Goal: Information Seeking & Learning: Compare options

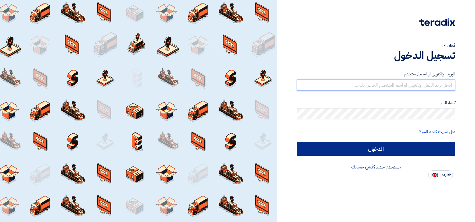
type input "l.alghamdi@durrahsugar.com"
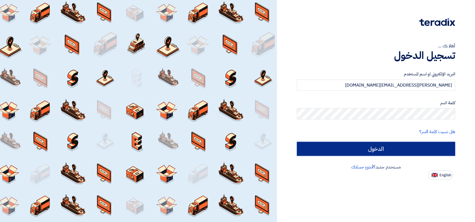
click at [390, 145] on input "الدخول" at bounding box center [376, 149] width 158 height 14
type input "Sign in"
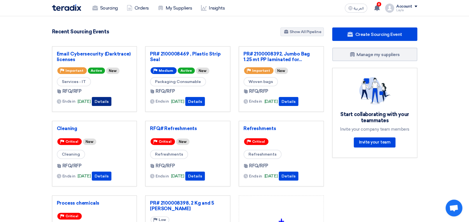
click at [110, 100] on button "Details" at bounding box center [102, 101] width 20 height 9
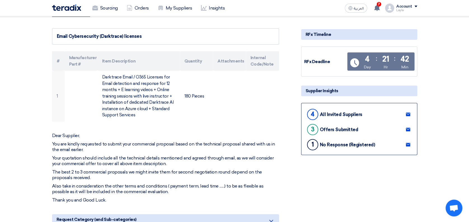
scroll to position [58, 0]
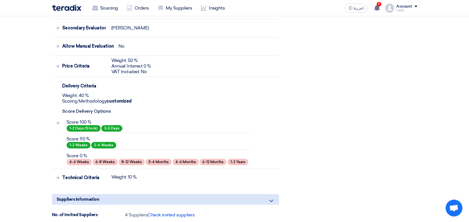
scroll to position [202, 0]
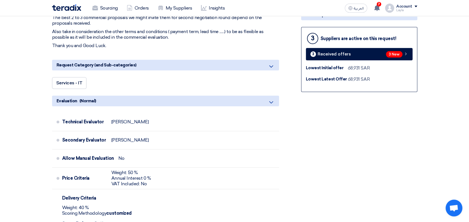
click at [459, 90] on section "Email Cybersecurity (Darktrace) licenses # Manufacturer Part # Item Description…" at bounding box center [234, 212] width 469 height 699
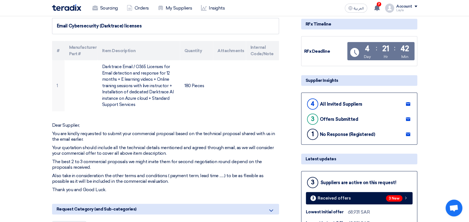
scroll to position [0, 0]
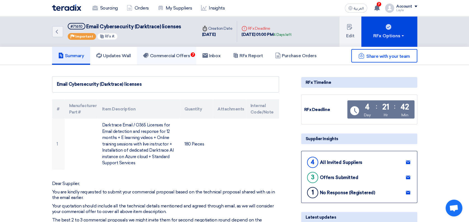
click at [171, 57] on h5 "Commercial Offers 7" at bounding box center [166, 56] width 47 height 6
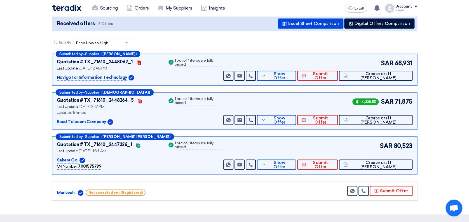
scroll to position [63, 0]
click at [30, 119] on section "Received offers 4 Offers Excel Sheet Comparison Digital Offers Comparison Sort …" at bounding box center [234, 108] width 469 height 212
click at [437, 67] on section "Received offers 4 Offers Excel Sheet Comparison Digital Offers Comparison Sort …" at bounding box center [234, 108] width 469 height 212
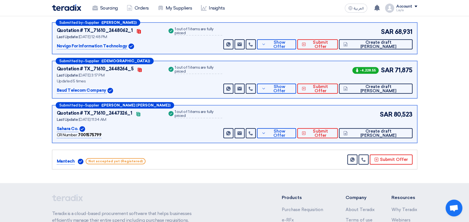
scroll to position [93, 0]
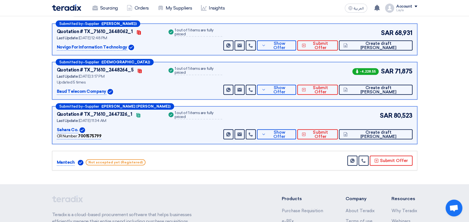
click at [437, 95] on section "Received offers 4 Offers Excel Sheet Comparison Digital Offers Comparison Sort …" at bounding box center [234, 78] width 469 height 212
click at [292, 88] on span "Show Offer" at bounding box center [279, 90] width 24 height 8
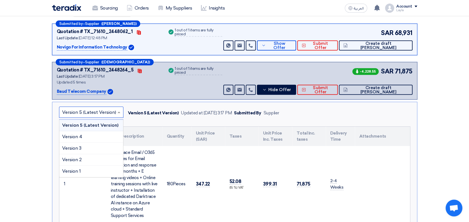
click at [110, 111] on input "text" at bounding box center [88, 112] width 53 height 9
click at [88, 166] on div "Version 1" at bounding box center [91, 170] width 64 height 11
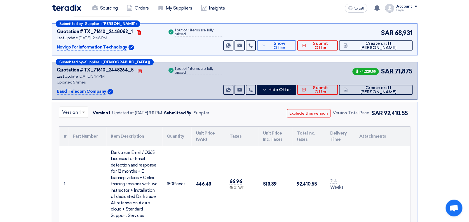
click at [80, 111] on div at bounding box center [73, 111] width 29 height 9
click at [71, 157] on span "Version 2" at bounding box center [72, 159] width 20 height 5
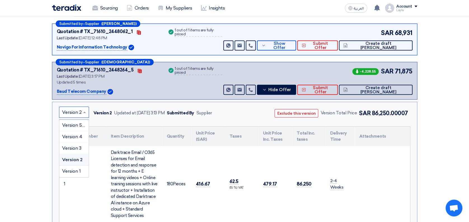
click at [85, 111] on span at bounding box center [85, 112] width 7 height 7
click at [78, 148] on span "Version 3" at bounding box center [71, 147] width 19 height 5
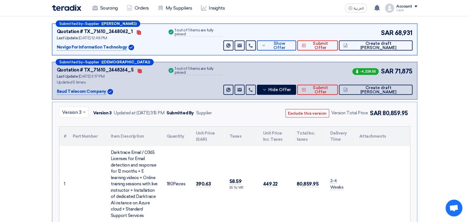
click at [84, 110] on span at bounding box center [84, 112] width 7 height 7
click at [81, 137] on span "Version 4" at bounding box center [72, 136] width 20 height 5
click at [85, 110] on span at bounding box center [85, 112] width 7 height 7
click at [81, 124] on span "Version 5 (Latest Version)" at bounding box center [89, 124] width 54 height 5
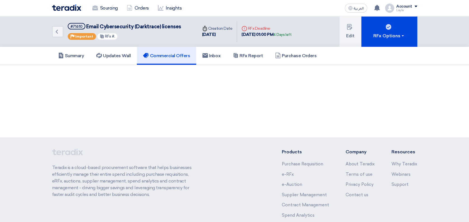
scroll to position [42, 0]
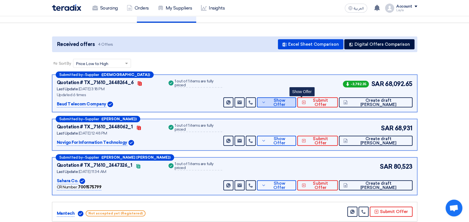
click at [292, 102] on span "Show Offer" at bounding box center [279, 102] width 24 height 8
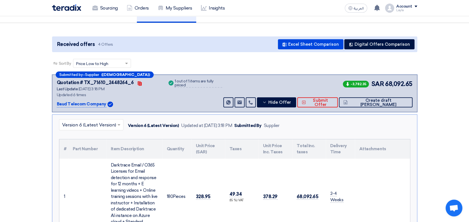
click at [114, 122] on div at bounding box center [91, 124] width 64 height 9
click at [193, 66] on div "Sort By Sort by × Price Low to High ×" at bounding box center [234, 67] width 365 height 16
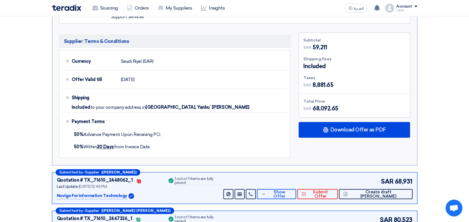
scroll to position [340, 0]
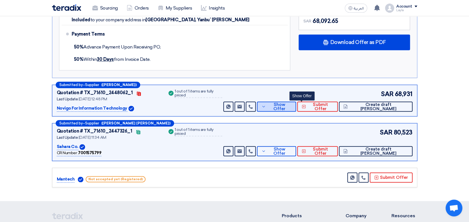
click at [292, 106] on span "Show Offer" at bounding box center [279, 106] width 24 height 8
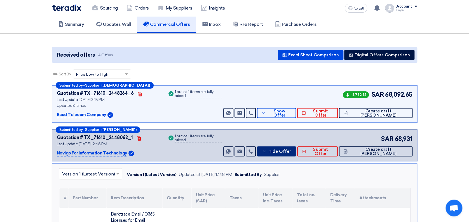
scroll to position [0, 0]
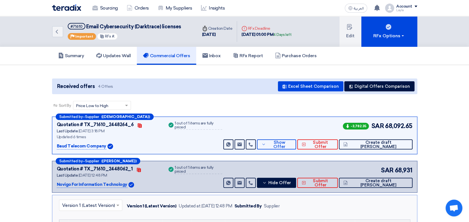
click at [291, 184] on span "Hide Offer" at bounding box center [279, 183] width 23 height 4
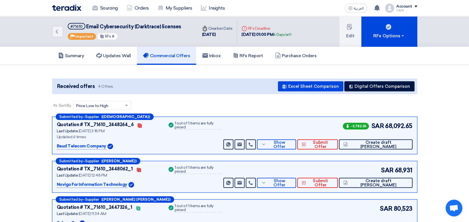
click at [448, 127] on section "Received offers 4 Offers Excel Sheet Comparison Digital Offers Comparison Sort …" at bounding box center [234, 171] width 469 height 212
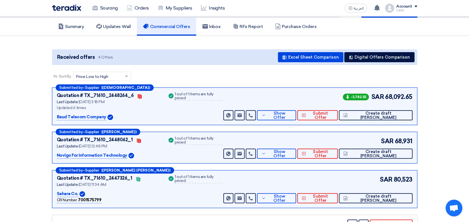
scroll to position [74, 0]
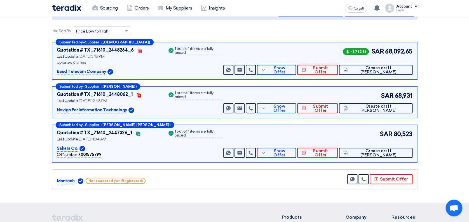
click at [448, 127] on section "Received offers 4 Offers Excel Sheet Comparison Digital Offers Comparison Sort …" at bounding box center [234, 96] width 469 height 212
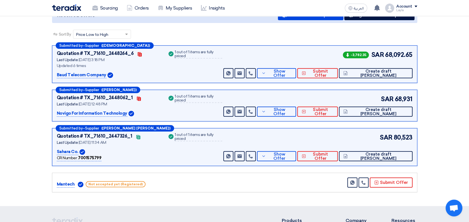
scroll to position [72, 0]
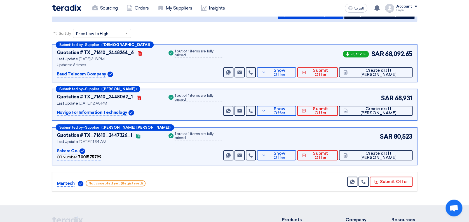
click at [456, 97] on section "Received offers 4 Offers Excel Sheet Comparison Digital Offers Comparison Sort …" at bounding box center [234, 99] width 469 height 212
click at [196, 35] on div "Sort By Sort by × Price Low to High ×" at bounding box center [234, 37] width 365 height 16
click at [443, 136] on section "Received offers 4 Offers Excel Sheet Comparison Digital Offers Comparison Sort …" at bounding box center [234, 99] width 469 height 212
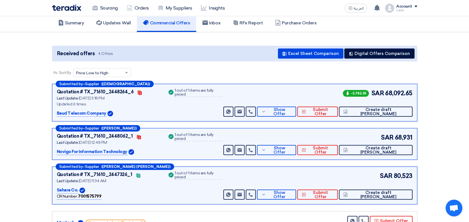
scroll to position [0, 0]
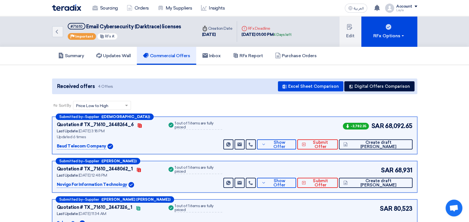
click at [454, 104] on section "Received offers 4 Offers Excel Sheet Comparison Digital Offers Comparison Sort …" at bounding box center [234, 171] width 469 height 212
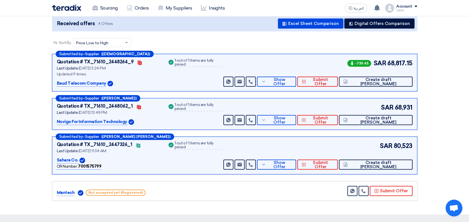
scroll to position [74, 0]
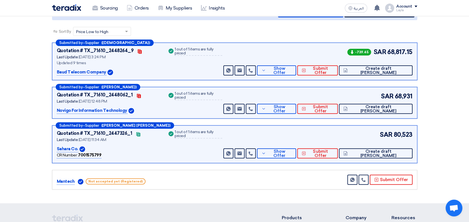
click at [452, 100] on section "Received offers 4 Offers Excel Sheet Comparison Digital Offers Comparison Sort …" at bounding box center [234, 97] width 469 height 212
click at [439, 71] on section "Received offers 4 Offers Excel Sheet Comparison Digital Offers Comparison Sort …" at bounding box center [234, 97] width 469 height 212
click at [444, 69] on section "Received offers 4 Offers Excel Sheet Comparison Digital Offers Comparison Sort …" at bounding box center [234, 97] width 469 height 212
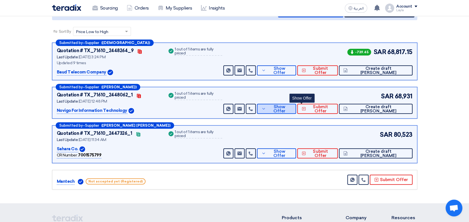
click at [292, 107] on span "Show Offer" at bounding box center [279, 109] width 24 height 8
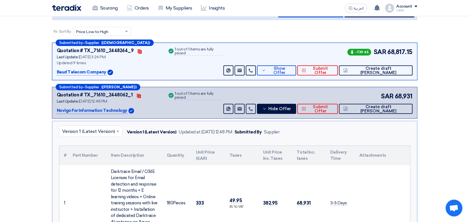
click at [110, 132] on input "text" at bounding box center [88, 131] width 52 height 9
click at [110, 145] on span "Version 1 (Latest Version)" at bounding box center [89, 143] width 55 height 5
click at [181, 104] on div "Success 1 out of 1 items are fully priced" at bounding box center [194, 103] width 55 height 22
click at [267, 106] on icon at bounding box center [264, 108] width 4 height 4
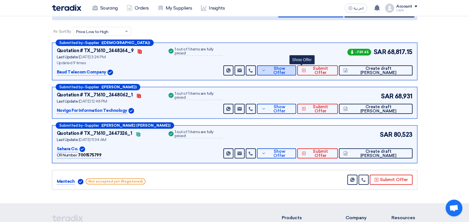
click at [292, 68] on span "Show Offer" at bounding box center [279, 70] width 24 height 8
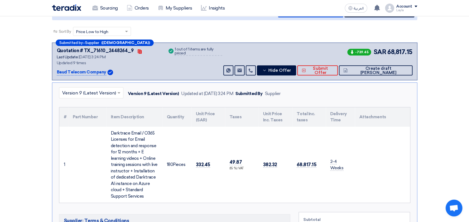
click at [110, 92] on input "text" at bounding box center [88, 93] width 53 height 9
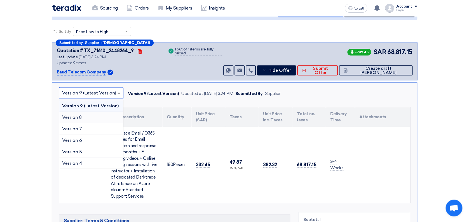
click at [95, 113] on div "Version 8" at bounding box center [91, 117] width 64 height 11
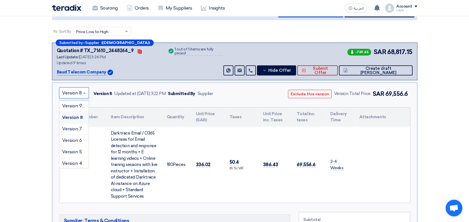
click at [79, 91] on input "text" at bounding box center [71, 93] width 18 height 9
click at [72, 127] on span "Version 7" at bounding box center [72, 128] width 20 height 5
click at [84, 89] on span at bounding box center [85, 92] width 7 height 7
click at [73, 136] on div "Version 6" at bounding box center [74, 140] width 30 height 11
click at [82, 92] on span at bounding box center [85, 92] width 7 height 7
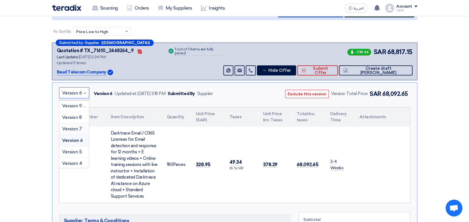
click at [72, 126] on span "Version 7" at bounding box center [72, 128] width 20 height 5
click at [78, 95] on input "text" at bounding box center [71, 93] width 18 height 9
click at [73, 116] on span "Version 8" at bounding box center [72, 116] width 20 height 5
click at [78, 91] on input "text" at bounding box center [71, 93] width 18 height 9
click at [74, 106] on span "Version 9 (Latest Version)" at bounding box center [89, 105] width 54 height 5
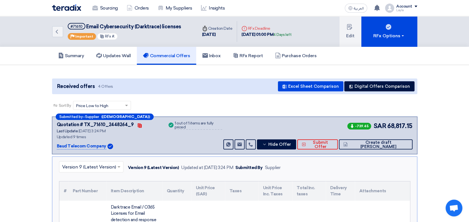
scroll to position [74, 0]
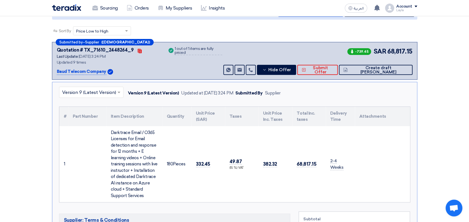
click at [36, 134] on section "Received offers 4 Offers Excel Sheet Comparison Digital Offers Comparison Sort …" at bounding box center [234, 222] width 469 height 464
click at [135, 71] on div "Baud Telecom Company" at bounding box center [109, 71] width 104 height 7
click at [114, 94] on div at bounding box center [91, 92] width 64 height 9
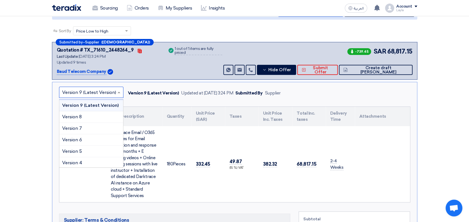
click at [110, 105] on span "Version 9 (Latest Version)" at bounding box center [90, 104] width 57 height 5
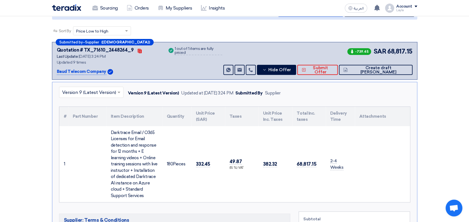
click at [140, 75] on div "Submitted by – Supplier ([DEMOGRAPHIC_DATA]) Quotation # TX_71610_2448264_9 Con…" at bounding box center [234, 61] width 365 height 38
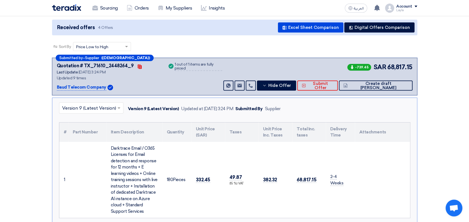
click at [291, 85] on span "Hide Offer" at bounding box center [279, 85] width 23 height 4
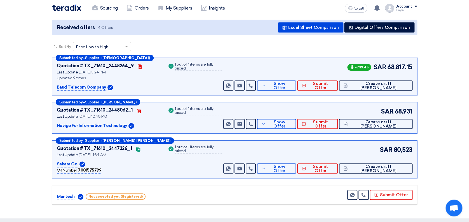
click at [432, 60] on section "Received offers 4 Offers Excel Sheet Comparison Digital Offers Comparison Sort …" at bounding box center [234, 112] width 469 height 212
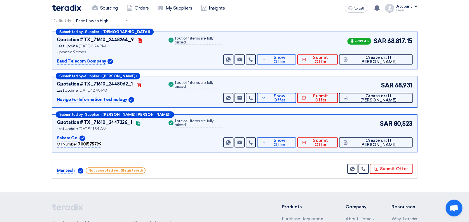
scroll to position [96, 0]
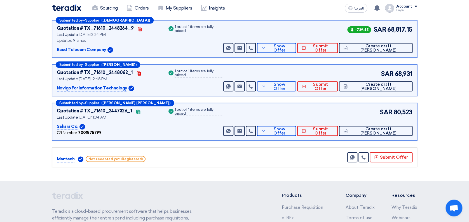
click at [441, 44] on section "Received offers 4 Offers Excel Sheet Comparison Digital Offers Comparison Sort …" at bounding box center [234, 75] width 469 height 212
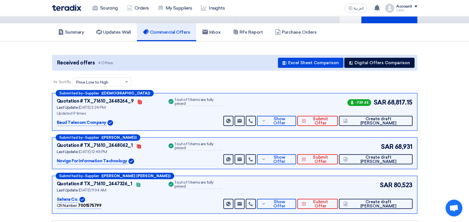
scroll to position [22, 0]
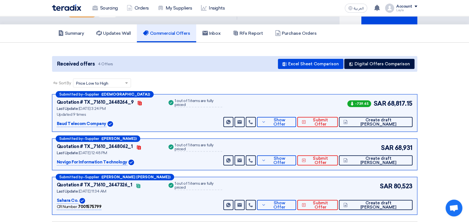
click at [441, 81] on section "Received offers 4 Offers Excel Sheet Comparison Digital Offers Comparison Sort …" at bounding box center [234, 149] width 469 height 212
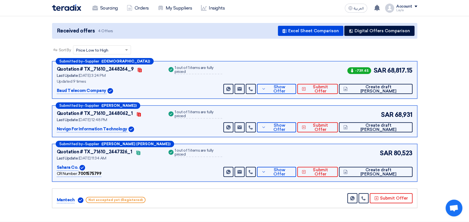
scroll to position [52, 0]
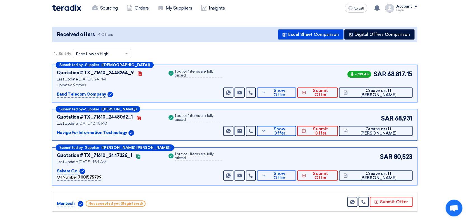
click at [468, 112] on section "Received offers 4 Offers Excel Sheet Comparison Digital Offers Comparison Sort …" at bounding box center [234, 119] width 469 height 212
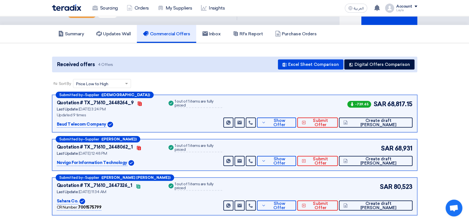
scroll to position [37, 0]
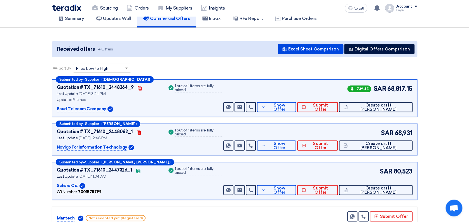
click at [453, 81] on section "Received offers 4 Offers Excel Sheet Comparison Digital Offers Comparison Sort …" at bounding box center [234, 134] width 469 height 212
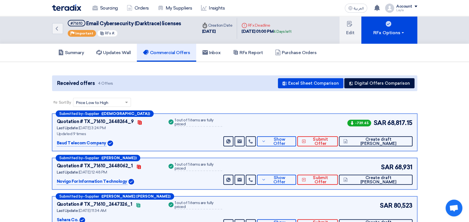
scroll to position [0, 0]
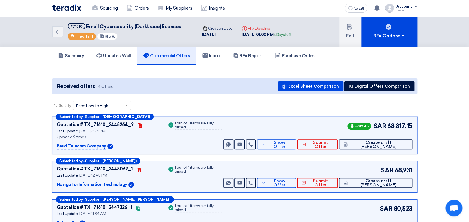
click at [456, 95] on section "Received offers 4 Offers Excel Sheet Comparison Digital Offers Comparison Sort …" at bounding box center [234, 171] width 469 height 212
